Goal: Information Seeking & Learning: Learn about a topic

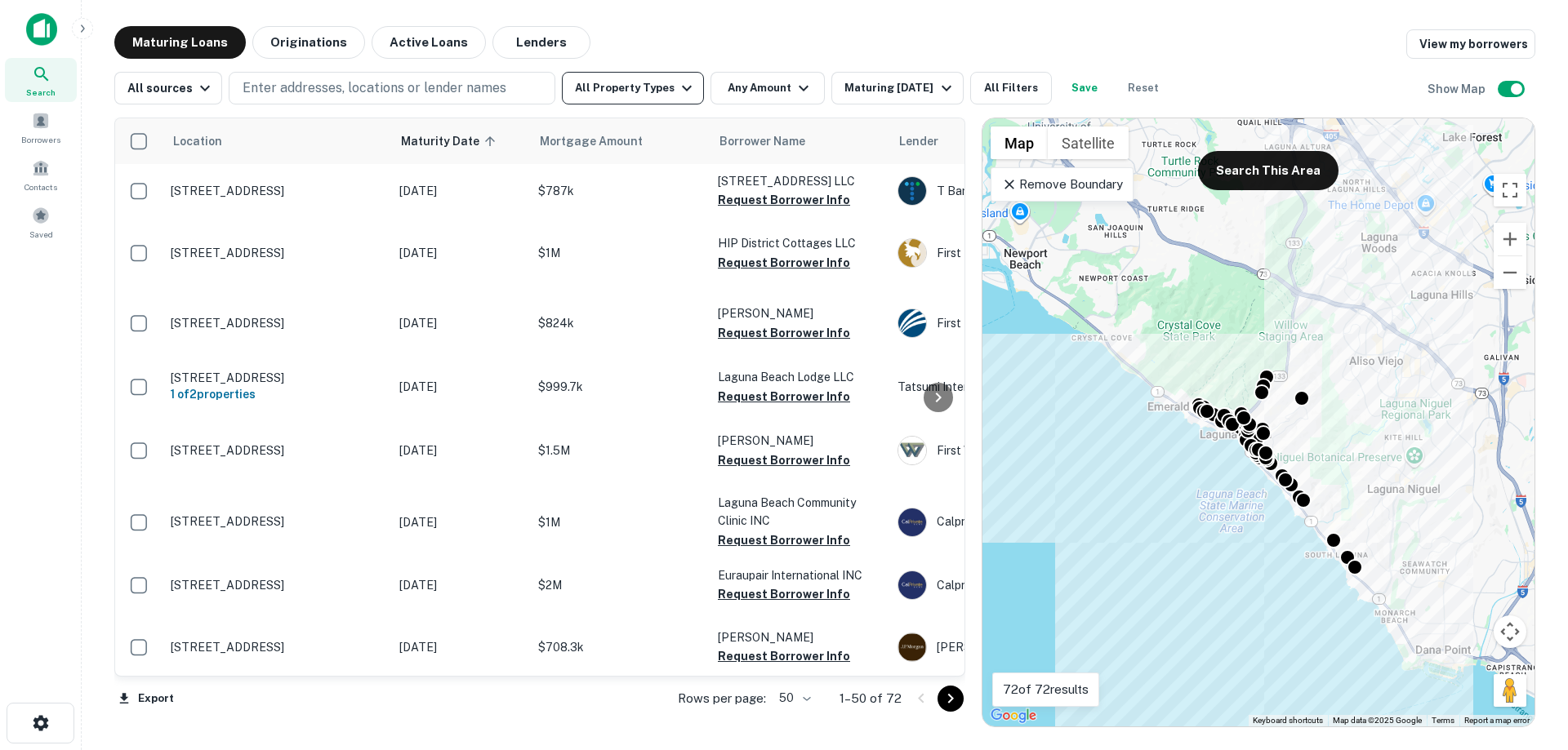
click at [626, 104] on button "All Property Types" at bounding box center [633, 88] width 142 height 33
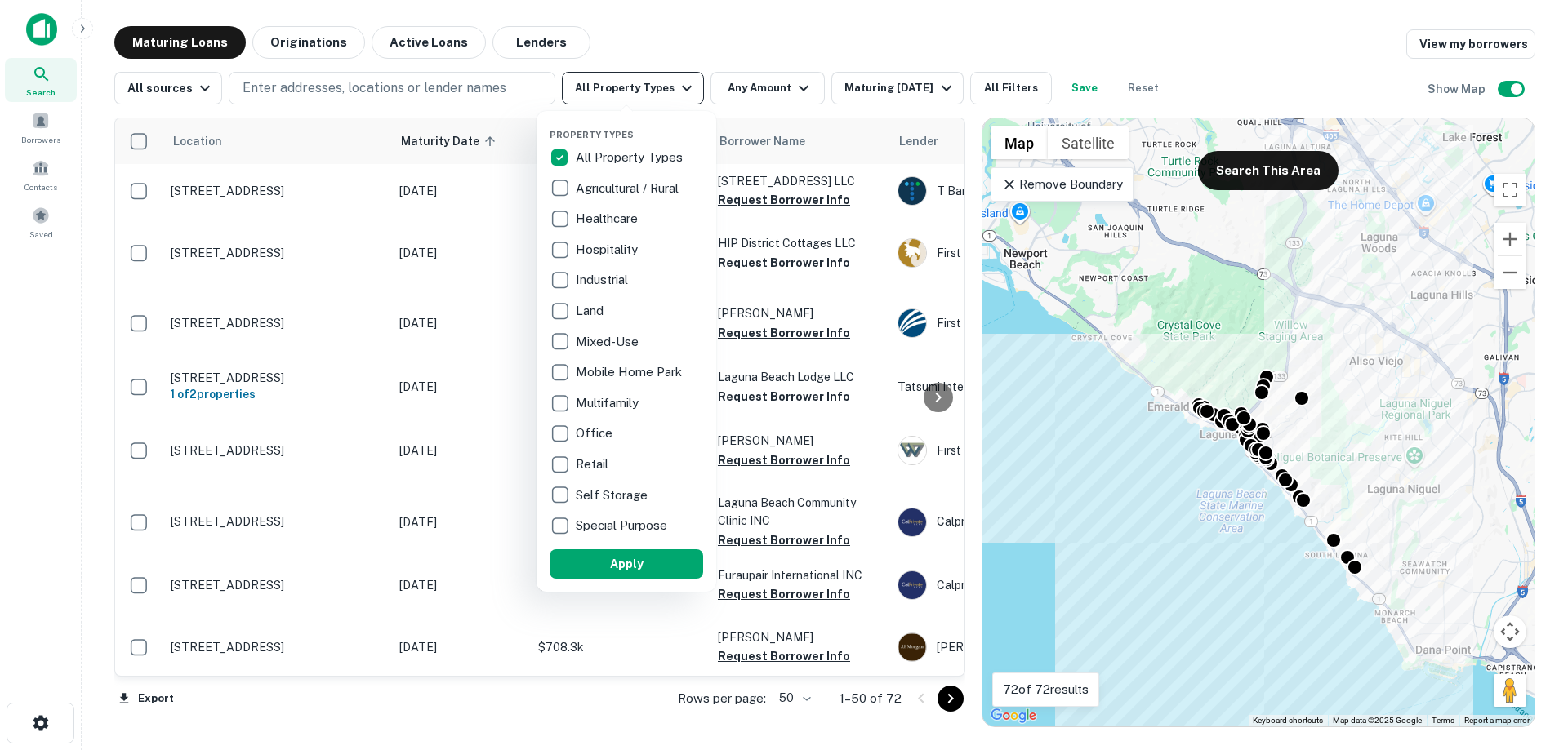
click at [626, 104] on div at bounding box center [784, 375] width 1568 height 750
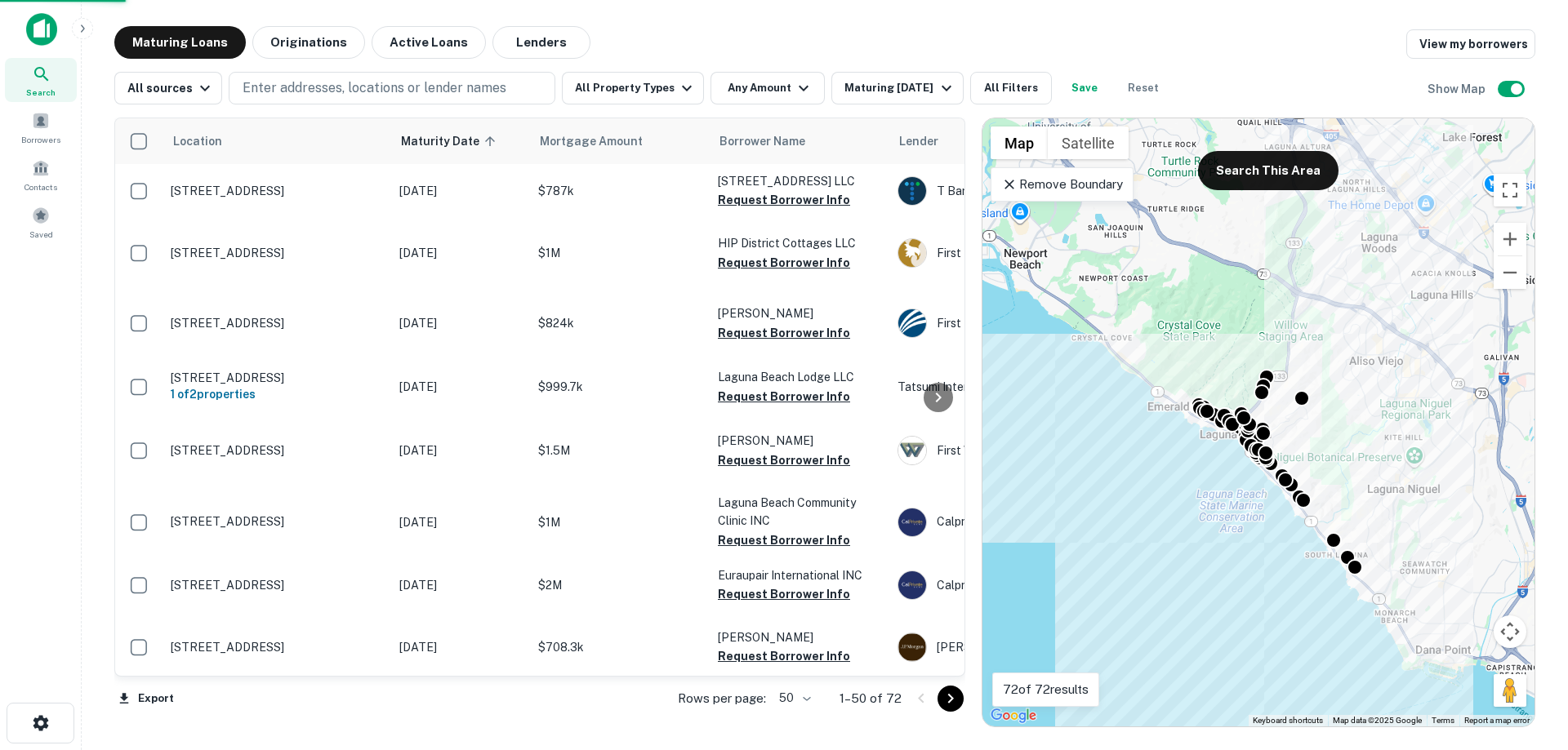
click at [865, 94] on div "Property Types All Property Types Agricultural / Rural Healthcare Hospitality I…" at bounding box center [784, 375] width 1568 height 750
click at [865, 94] on div "Maturing [DATE]" at bounding box center [900, 88] width 111 height 20
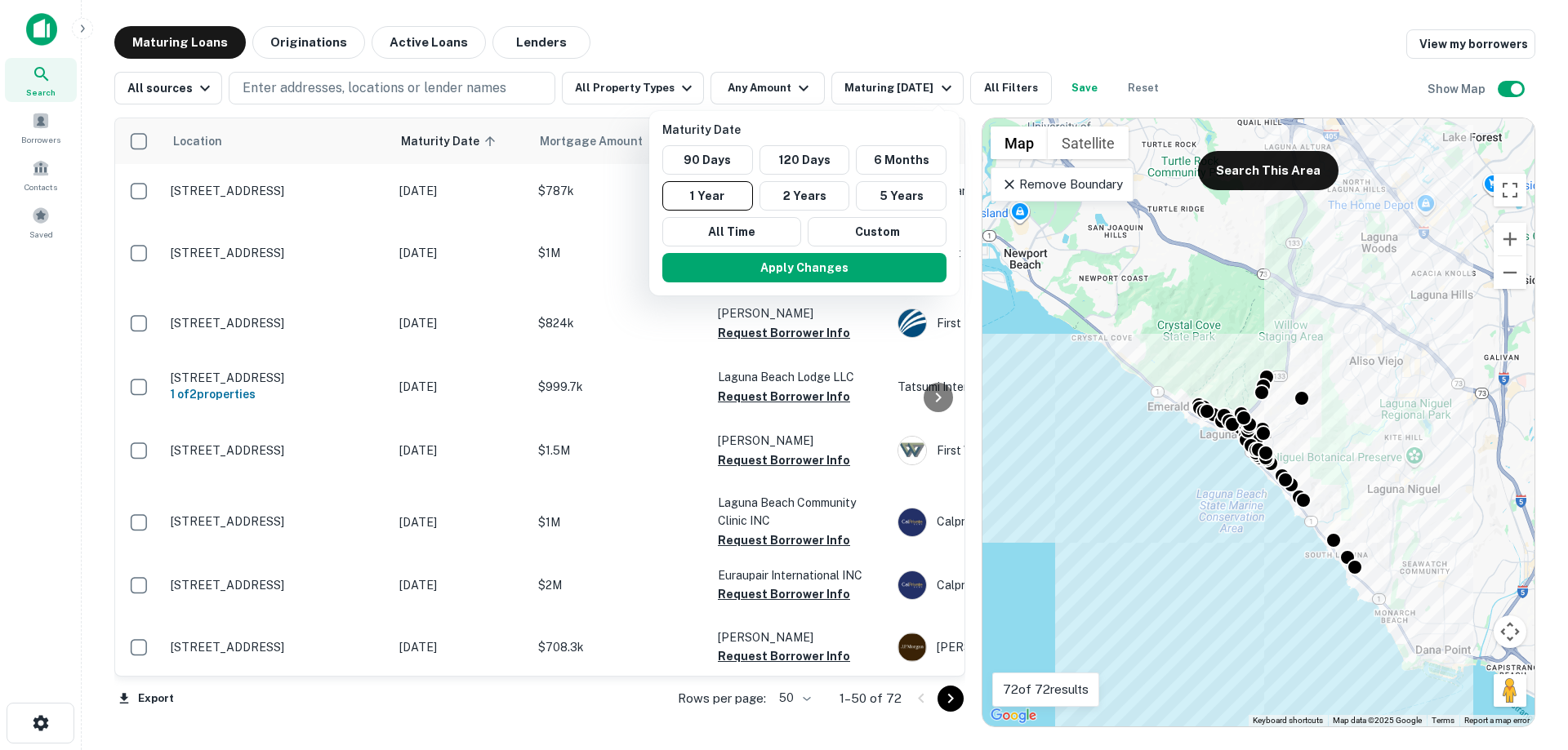
click at [1146, 49] on div at bounding box center [784, 375] width 1568 height 750
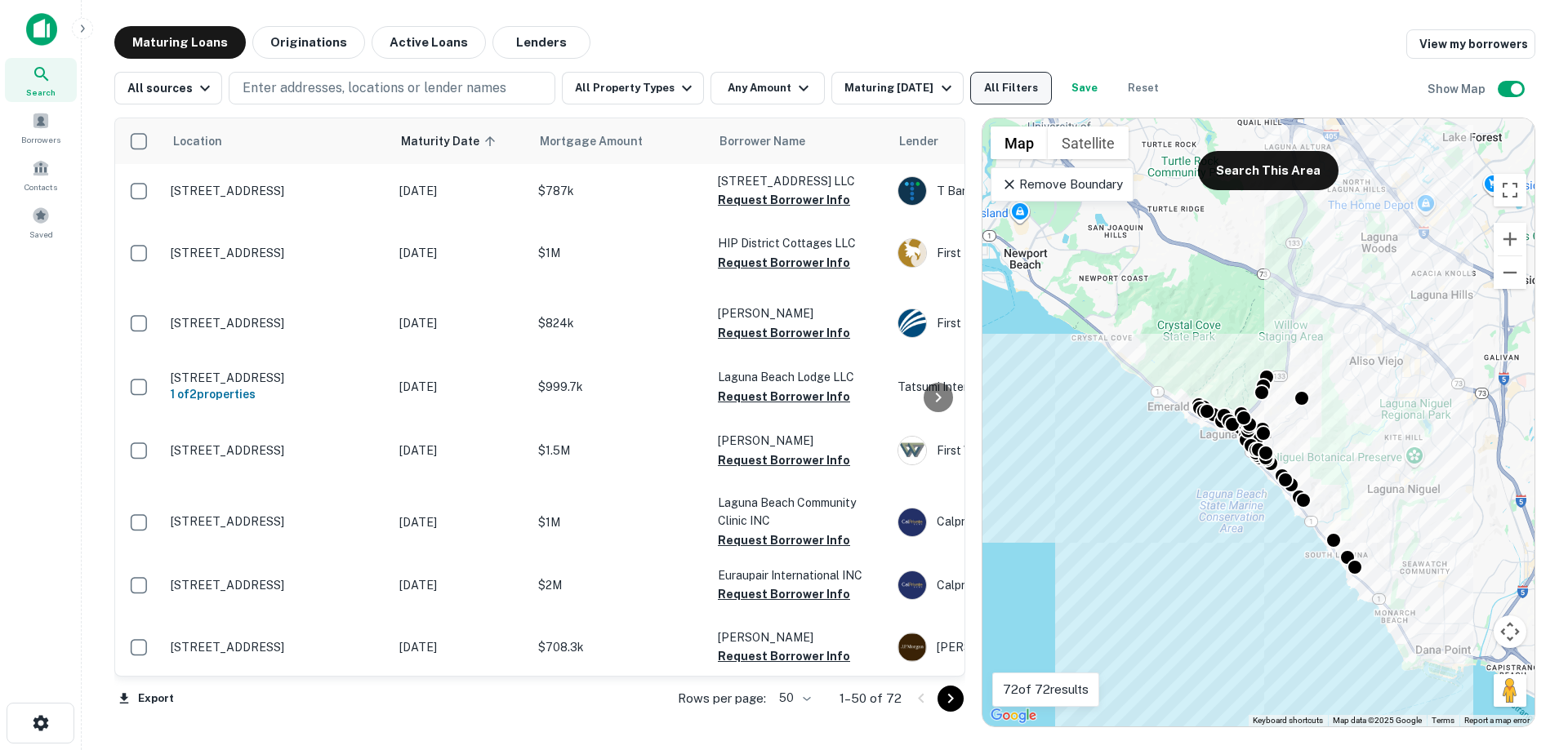
click at [1025, 80] on button "All Filters" at bounding box center [1011, 88] width 82 height 33
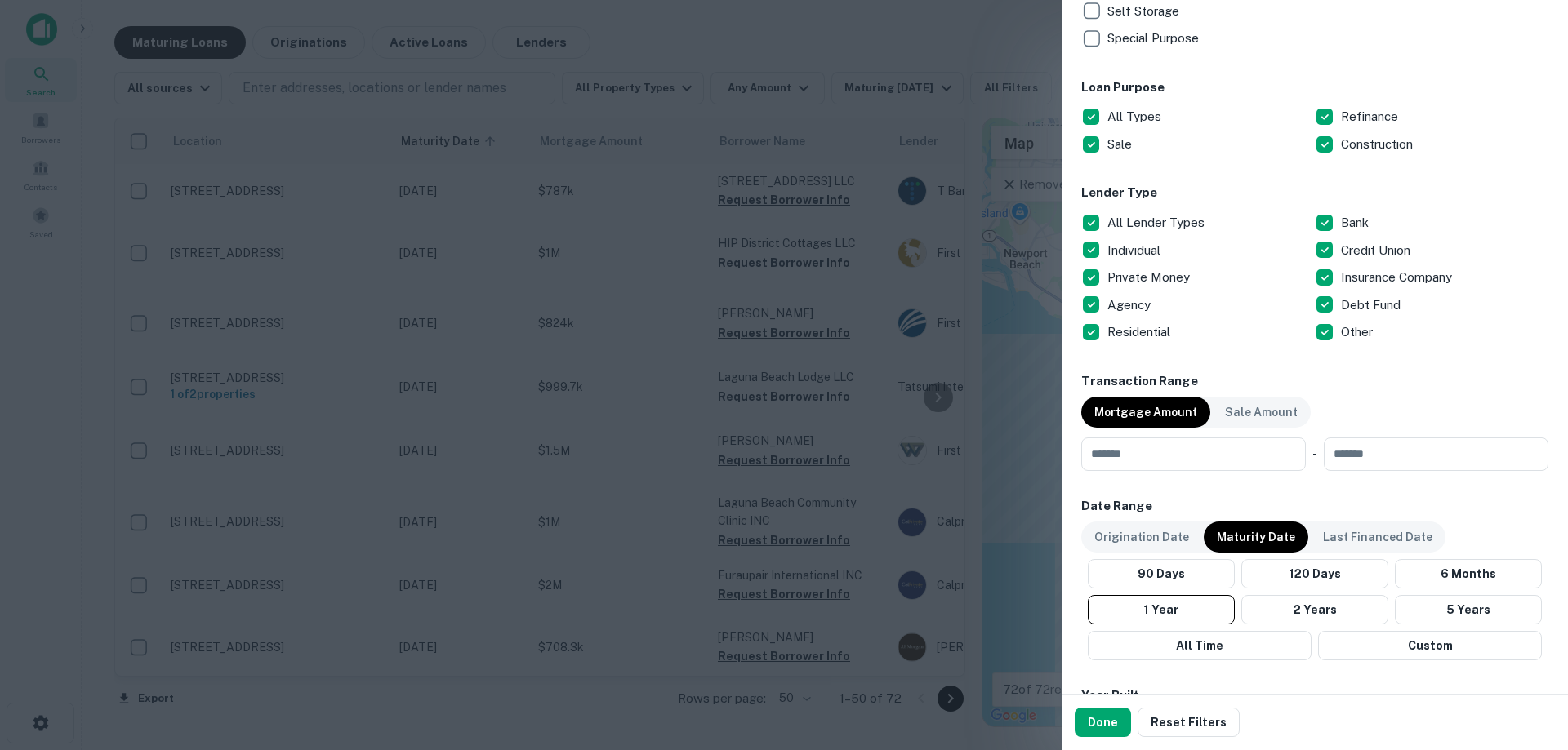
scroll to position [816, 0]
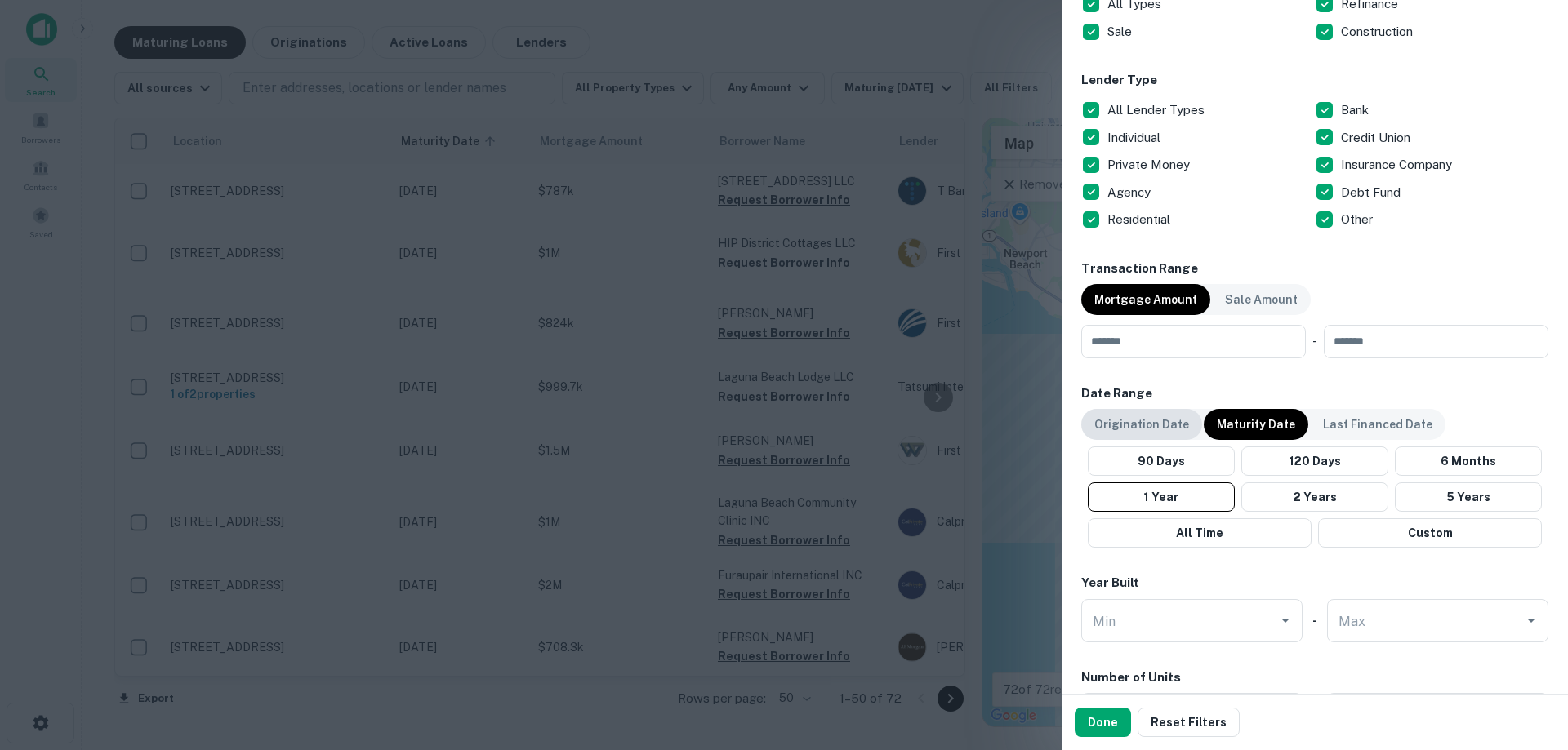
click at [1146, 419] on p "Origination Date" at bounding box center [1141, 425] width 94 height 18
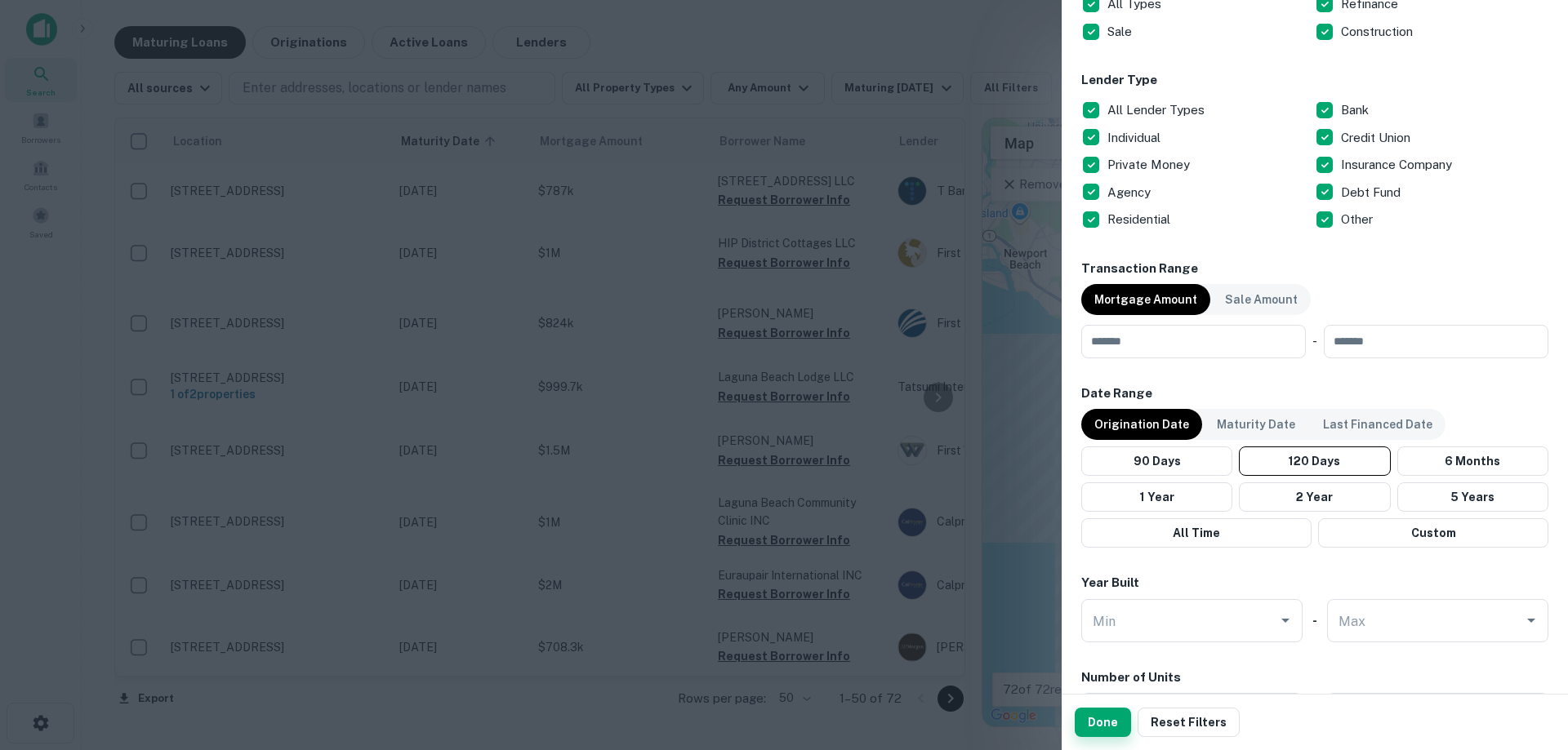
click at [1104, 725] on button "Done" at bounding box center [1102, 723] width 56 height 29
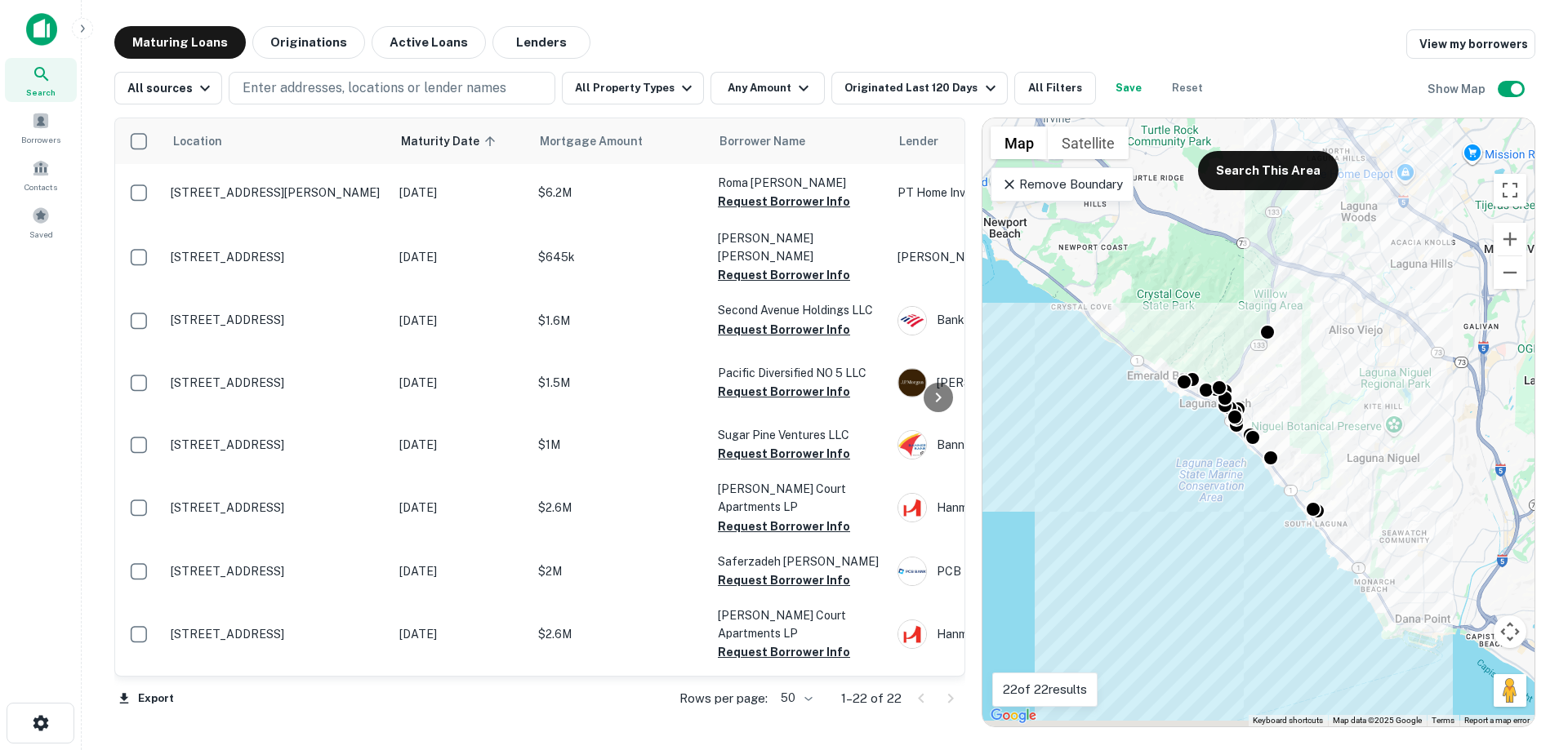
drag, startPoint x: 1344, startPoint y: 586, endPoint x: 1323, endPoint y: 555, distance: 37.4
click at [1323, 555] on div "To activate drag with keyboard, press Alt + Enter. Once in keyboard drag state,…" at bounding box center [1258, 422] width 552 height 608
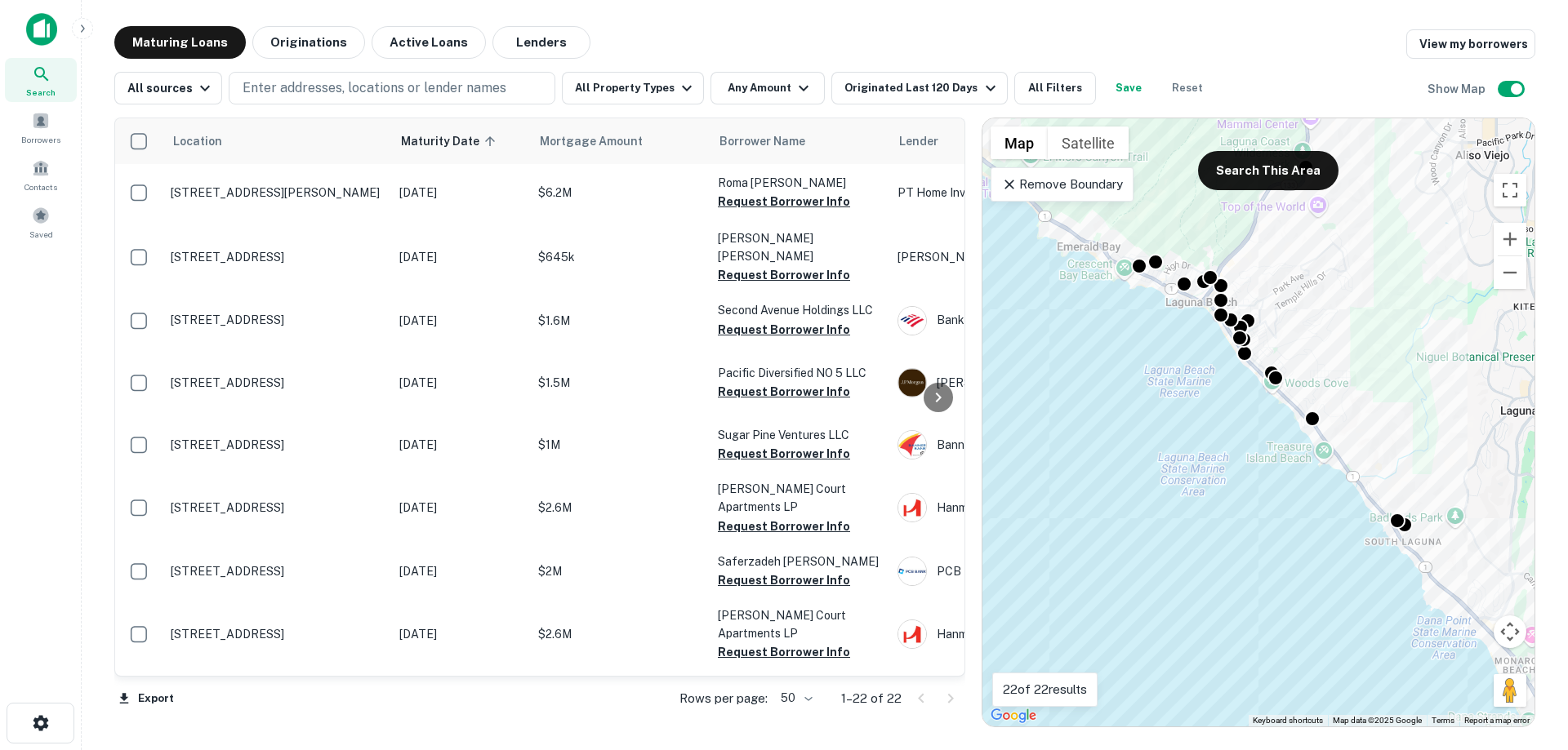
drag, startPoint x: 1207, startPoint y: 484, endPoint x: 1230, endPoint y: 496, distance: 25.9
click at [1230, 496] on div "To activate drag with keyboard, press Alt + Enter. Once in keyboard drag state,…" at bounding box center [1258, 422] width 552 height 608
click at [587, 152] on th "Mortgage Amount" at bounding box center [620, 141] width 180 height 45
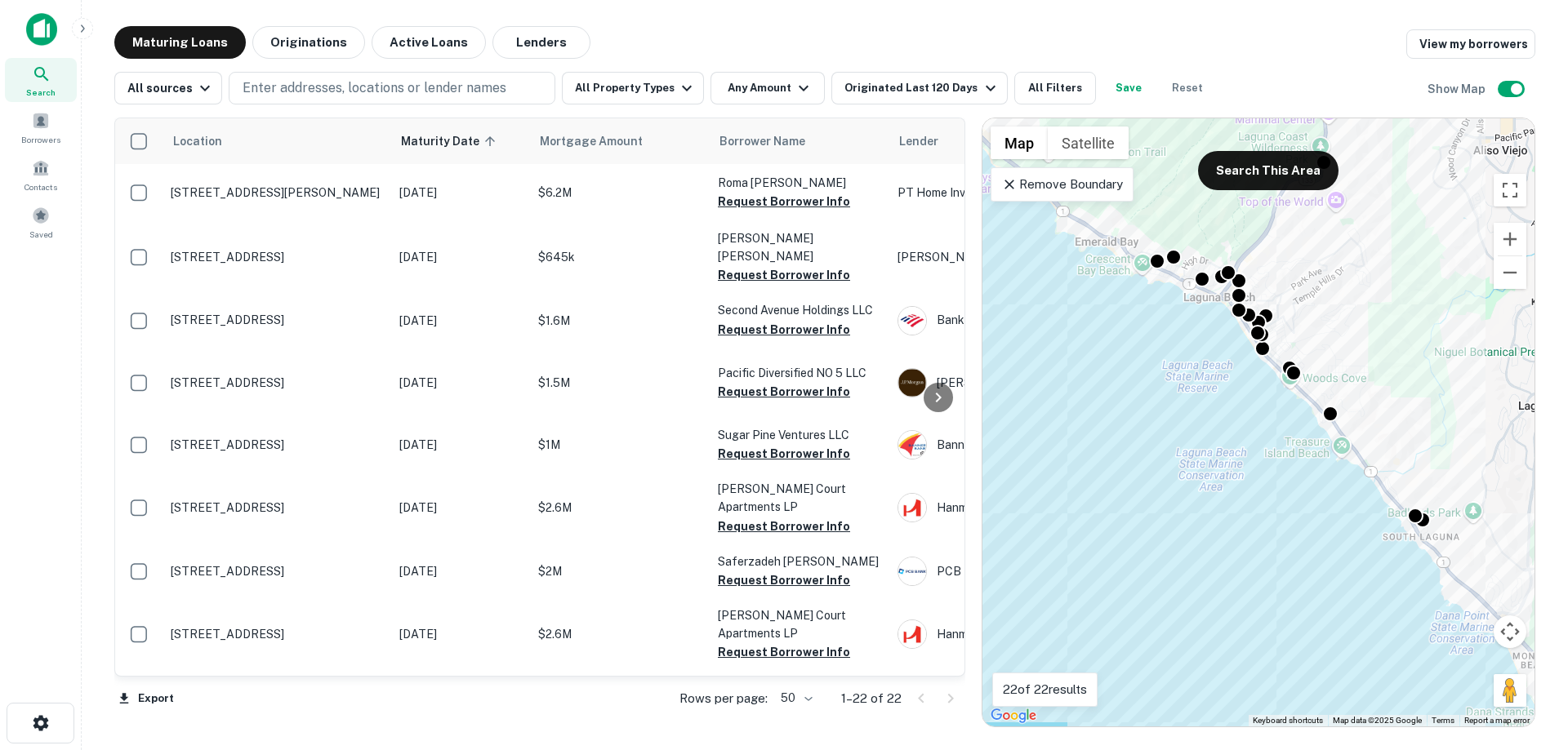
drag, startPoint x: 1171, startPoint y: 405, endPoint x: 1192, endPoint y: 399, distance: 21.8
click at [1192, 399] on div "To activate drag with keyboard, press Alt + Enter. Once in keyboard drag state,…" at bounding box center [1258, 422] width 552 height 608
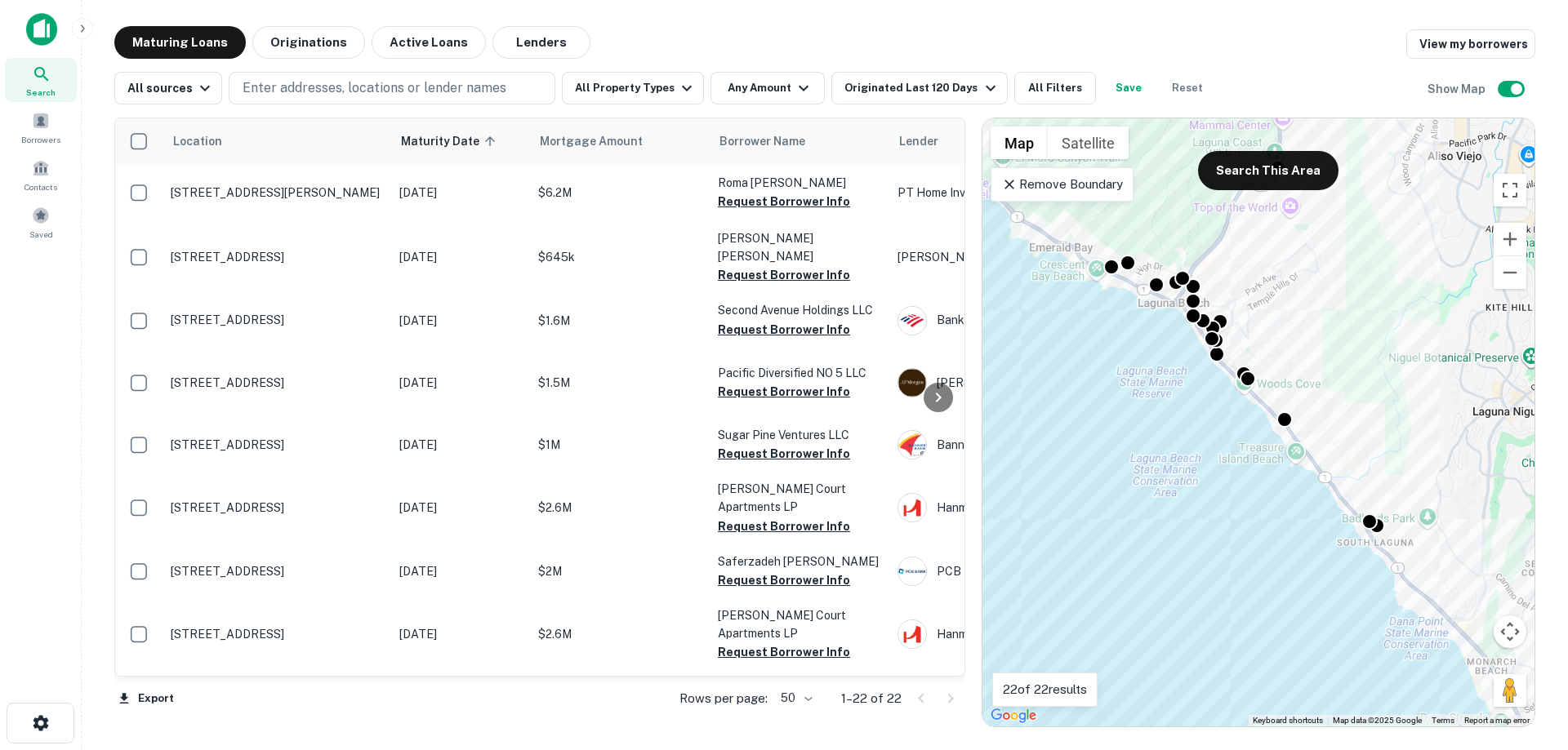
drag, startPoint x: 1402, startPoint y: 366, endPoint x: 1355, endPoint y: 371, distance: 47.3
click at [1355, 371] on div "To activate drag with keyboard, press Alt + Enter. Once in keyboard drag state,…" at bounding box center [1258, 422] width 552 height 608
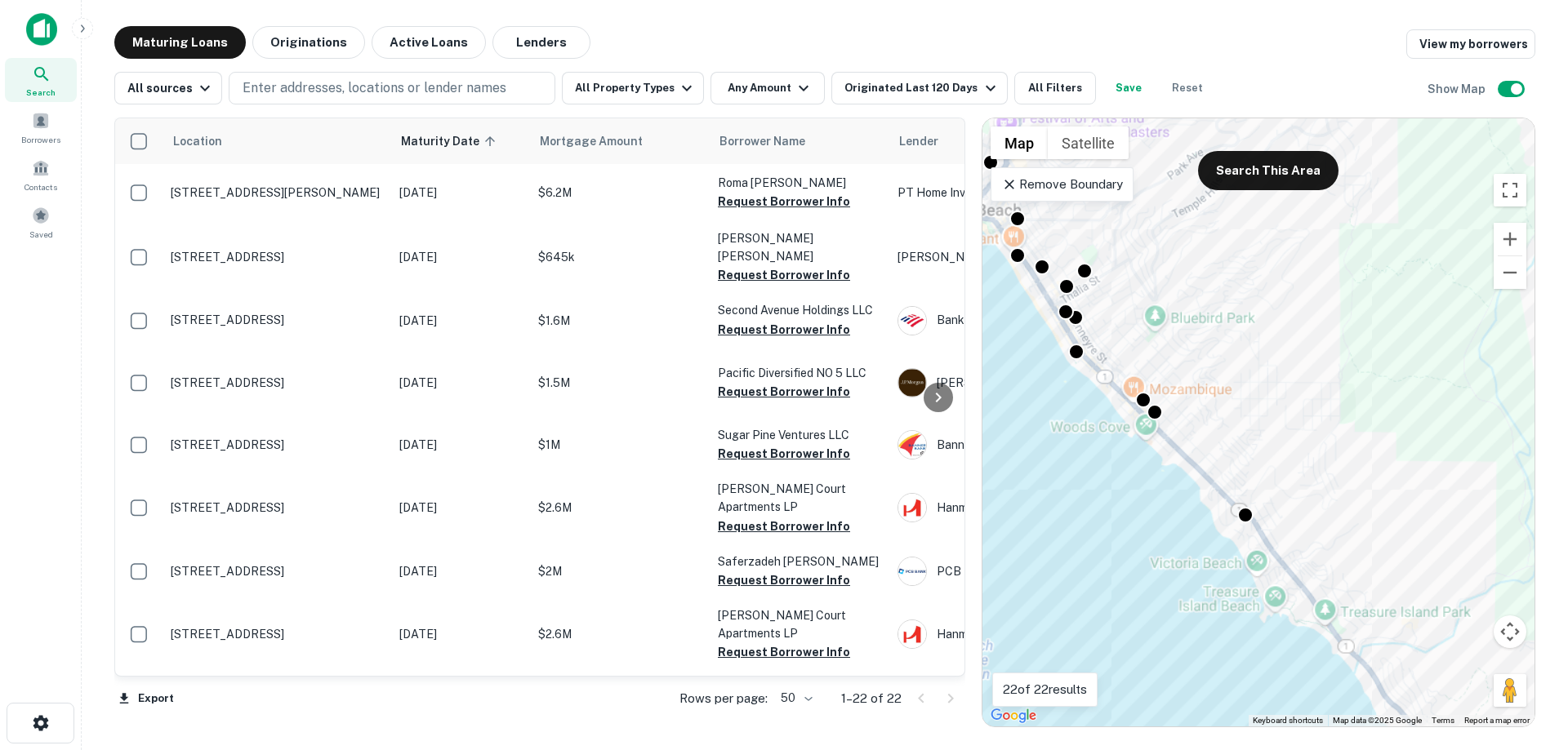
drag, startPoint x: 1325, startPoint y: 363, endPoint x: 1406, endPoint y: 377, distance: 82.2
click at [1406, 377] on div "To activate drag with keyboard, press Alt + Enter. Once in keyboard drag state,…" at bounding box center [1258, 422] width 552 height 608
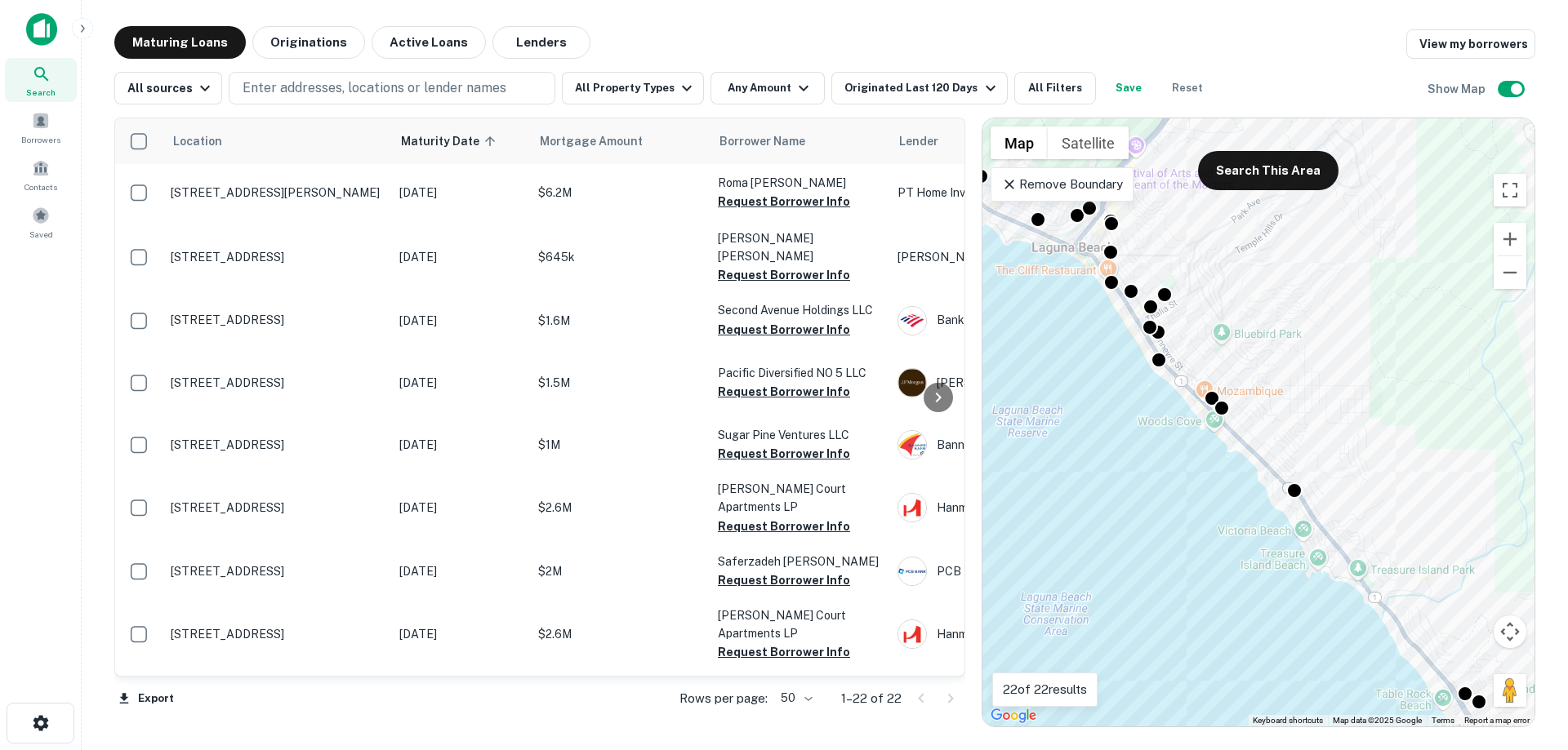
drag, startPoint x: 1251, startPoint y: 360, endPoint x: 1317, endPoint y: 369, distance: 66.6
click at [1317, 369] on div "To activate drag with keyboard, press Alt + Enter. Once in keyboard drag state,…" at bounding box center [1258, 422] width 552 height 608
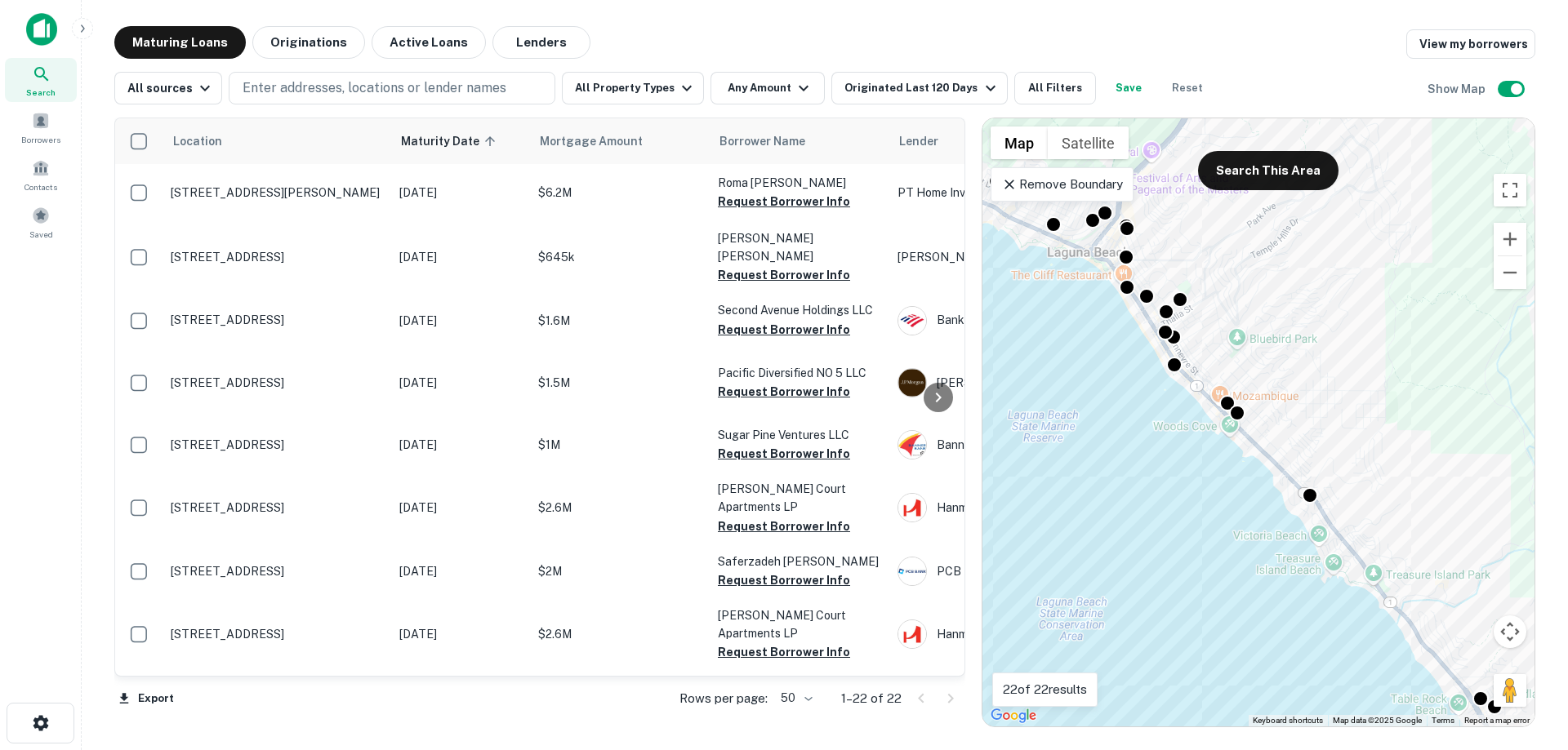
drag, startPoint x: 1306, startPoint y: 360, endPoint x: 1323, endPoint y: 366, distance: 18.0
click at [1323, 366] on div "To activate drag with keyboard, press Alt + Enter. Once in keyboard drag state,…" at bounding box center [1258, 422] width 552 height 608
click at [334, 91] on p "Enter addresses, locations or lender names" at bounding box center [374, 88] width 263 height 20
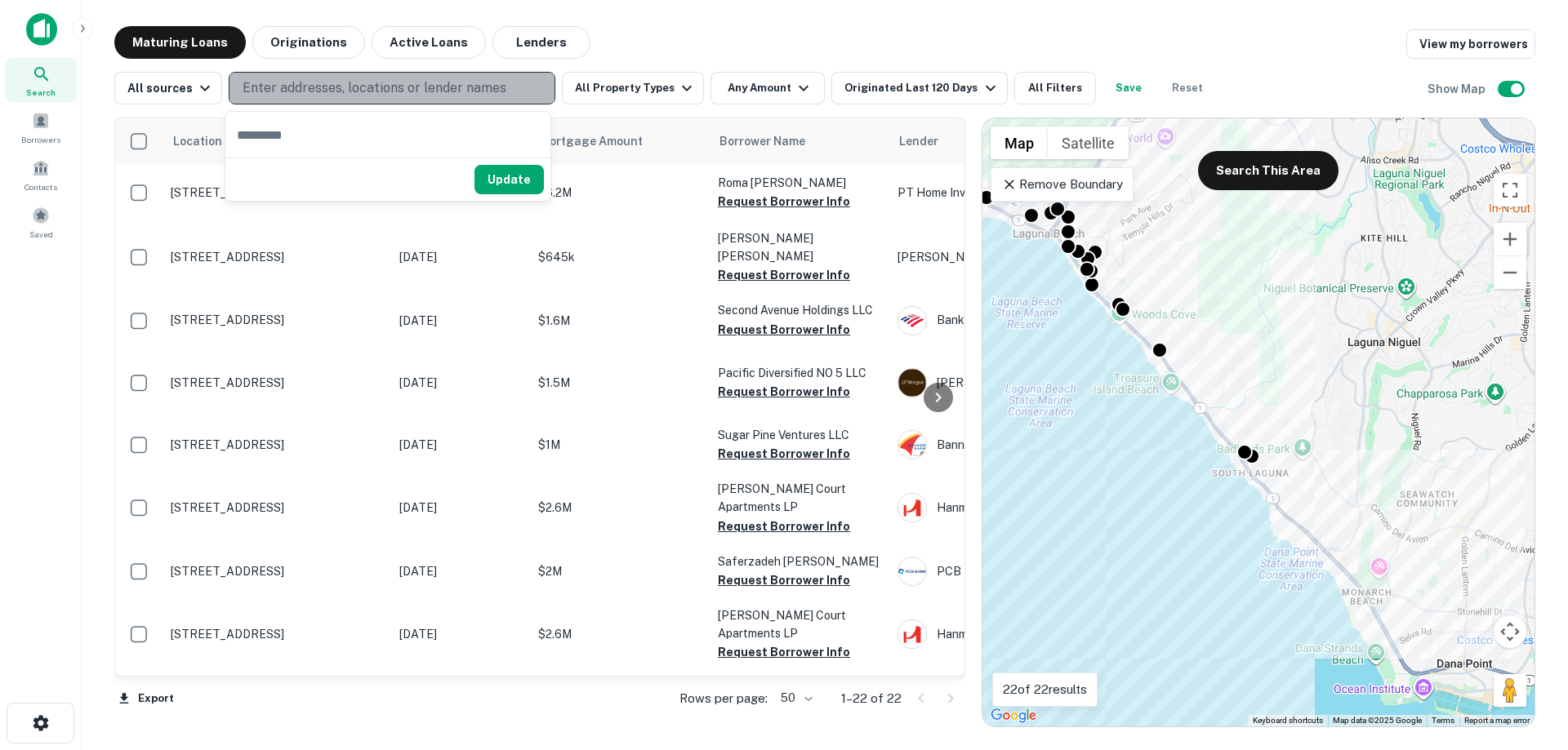
click at [328, 82] on p "Enter addresses, locations or lender names" at bounding box center [374, 88] width 263 height 20
